Goal: Information Seeking & Learning: Find specific fact

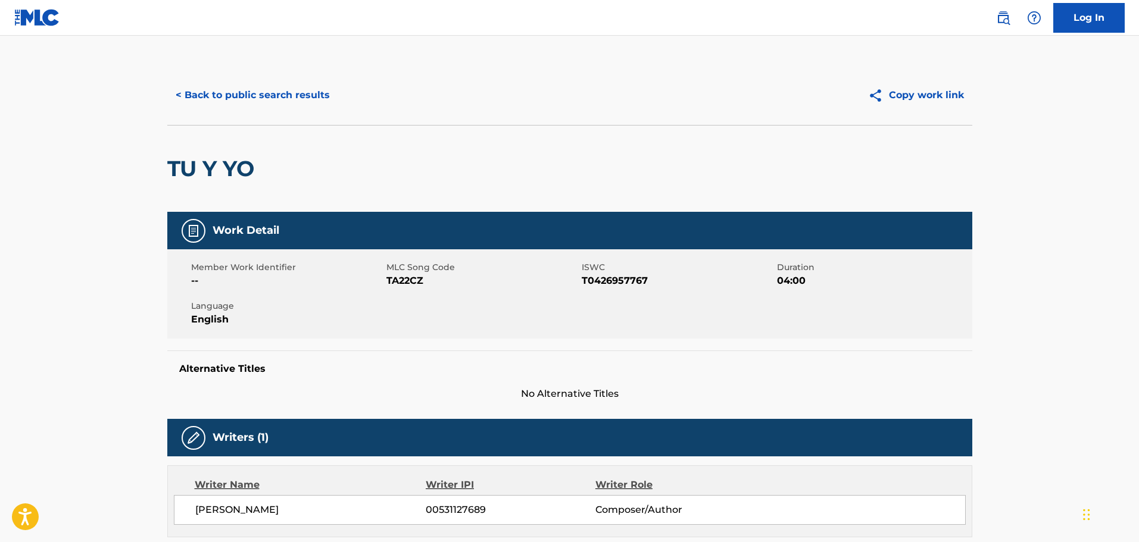
click at [277, 97] on button "< Back to public search results" at bounding box center [252, 95] width 171 height 30
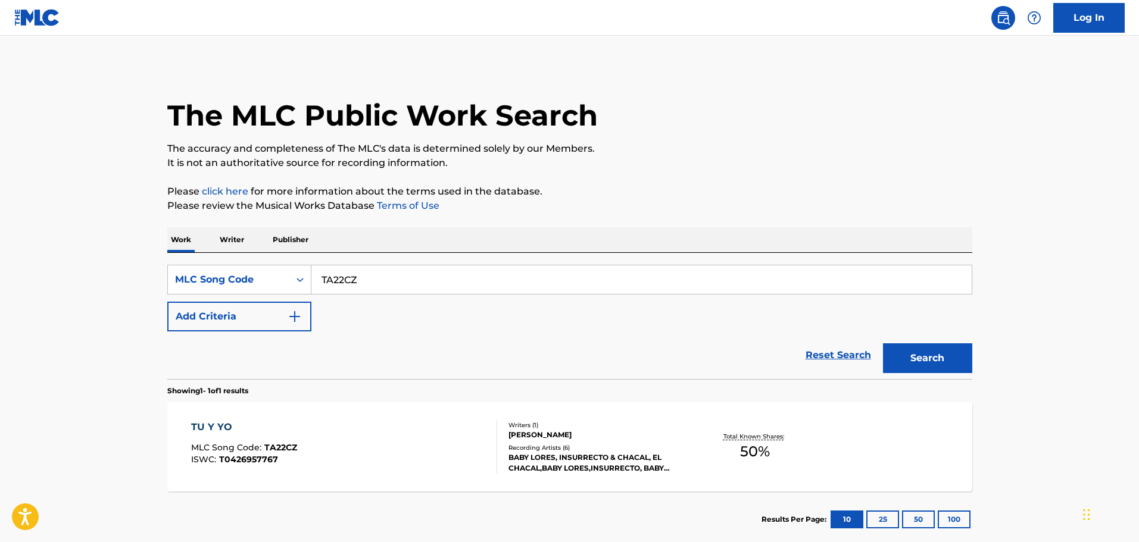
click at [376, 280] on input "TA22CZ" at bounding box center [641, 279] width 660 height 29
paste input "A98FH4"
click at [883, 343] on button "Search" at bounding box center [927, 358] width 89 height 30
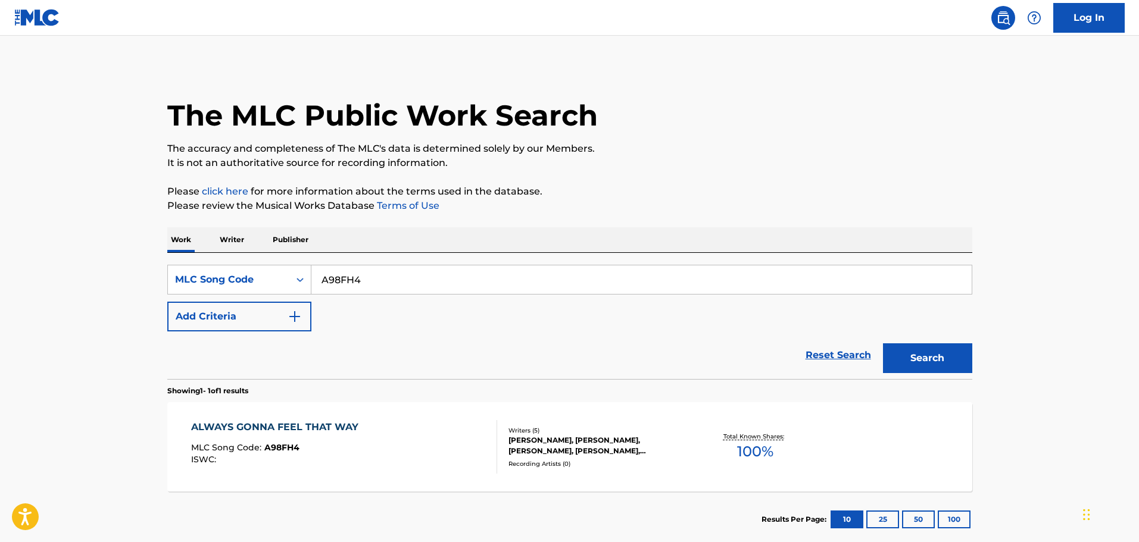
paste input "MV1TMT"
click at [883, 343] on button "Search" at bounding box center [927, 358] width 89 height 30
paste input "CV7OFI"
click at [883, 343] on button "Search" at bounding box center [927, 358] width 89 height 30
paste input "SVF0ZE"
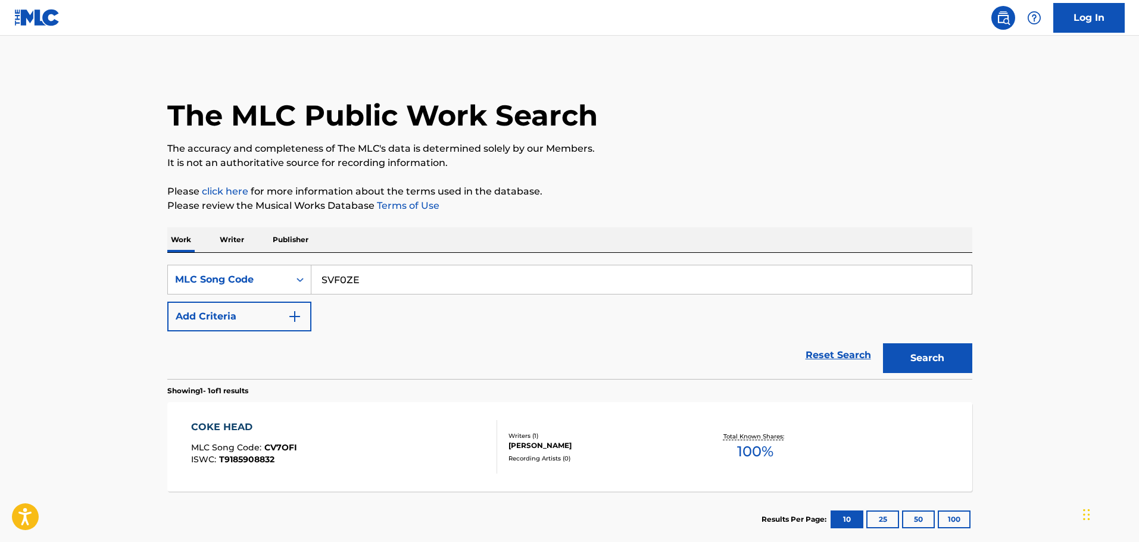
click at [883, 343] on button "Search" at bounding box center [927, 358] width 89 height 30
click at [345, 255] on div "SearchWithCriteriac8048e85-b99c-49ba-a70a-31f4be82926a MLC Song Code SVF0ZE Add…" at bounding box center [569, 316] width 805 height 126
click at [377, 299] on div "SearchWithCriteriac8048e85-b99c-49ba-a70a-31f4be82926a MLC Song Code SVF0ZE Add…" at bounding box center [569, 298] width 805 height 67
click at [389, 268] on input "SVF0ZE" at bounding box center [641, 279] width 660 height 29
paste input "GE3SOF"
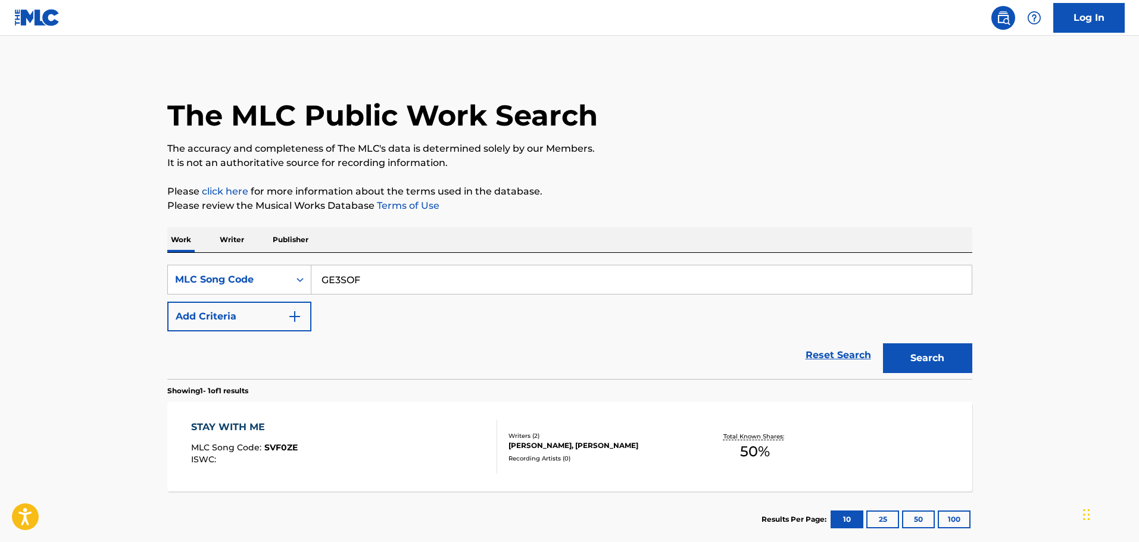
type input "GE3SOF"
click at [883, 343] on button "Search" at bounding box center [927, 358] width 89 height 30
